Goal: Find specific page/section: Find specific page/section

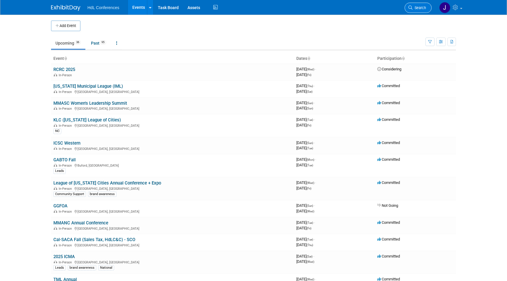
click at [421, 10] on span "Search" at bounding box center [419, 8] width 13 height 4
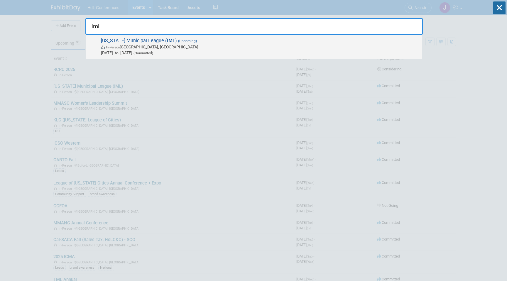
type input "iml"
click at [241, 42] on span "Illinois Municipal League ( IML ) (Upcoming) In-Person Chicago, IL Sep 18, 2025…" at bounding box center [259, 47] width 320 height 18
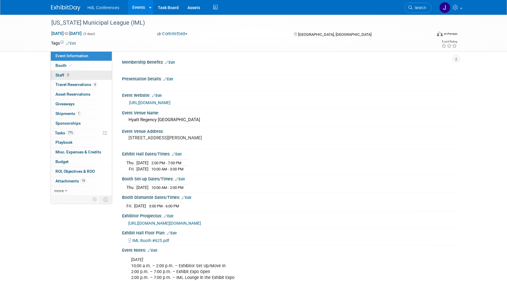
click at [73, 71] on link "3 Staff 3" at bounding box center [81, 75] width 61 height 9
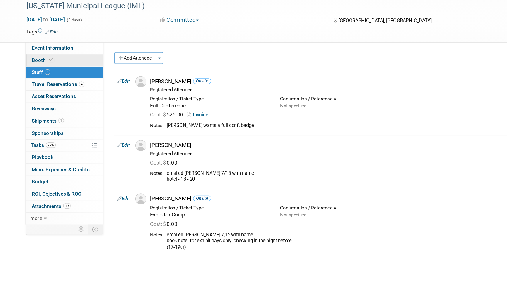
click at [89, 63] on link "Booth" at bounding box center [81, 65] width 61 height 9
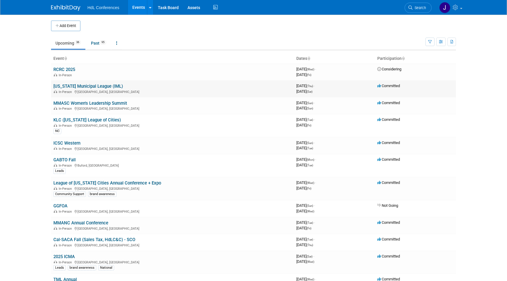
click at [97, 87] on link "[US_STATE] Municipal League (IML)" at bounding box center [88, 86] width 70 height 5
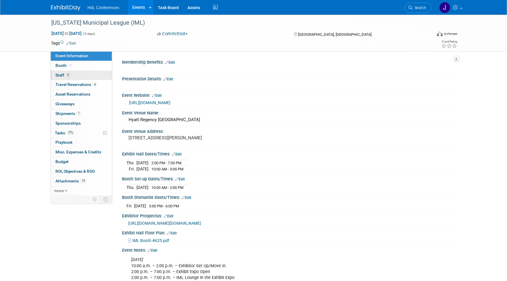
click at [77, 77] on link "3 Staff 3" at bounding box center [81, 75] width 61 height 9
